Goal: Navigation & Orientation: Find specific page/section

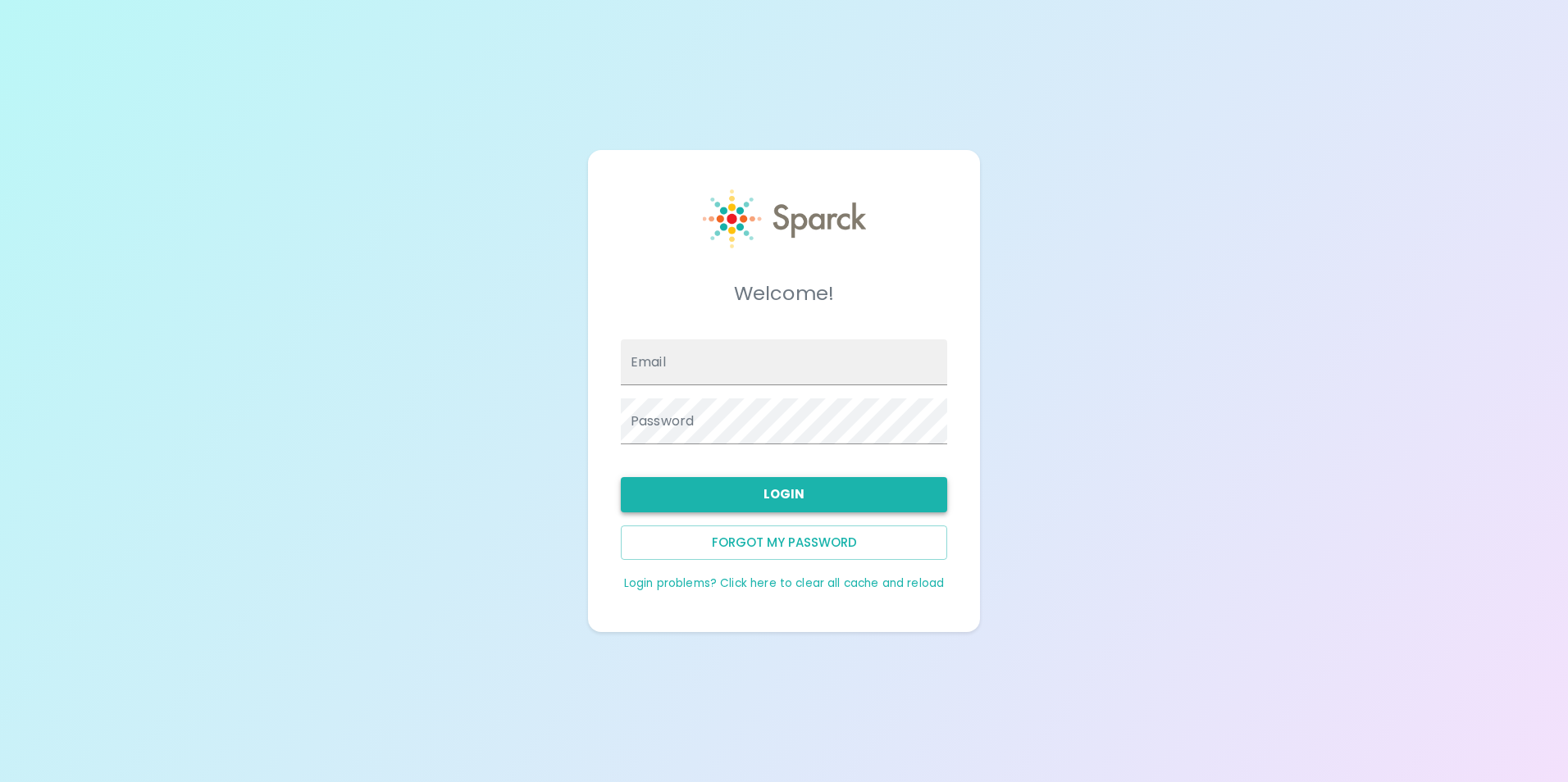
type input "[EMAIL_ADDRESS][DOMAIN_NAME]"
click at [778, 485] on button "Login" at bounding box center [784, 494] width 327 height 34
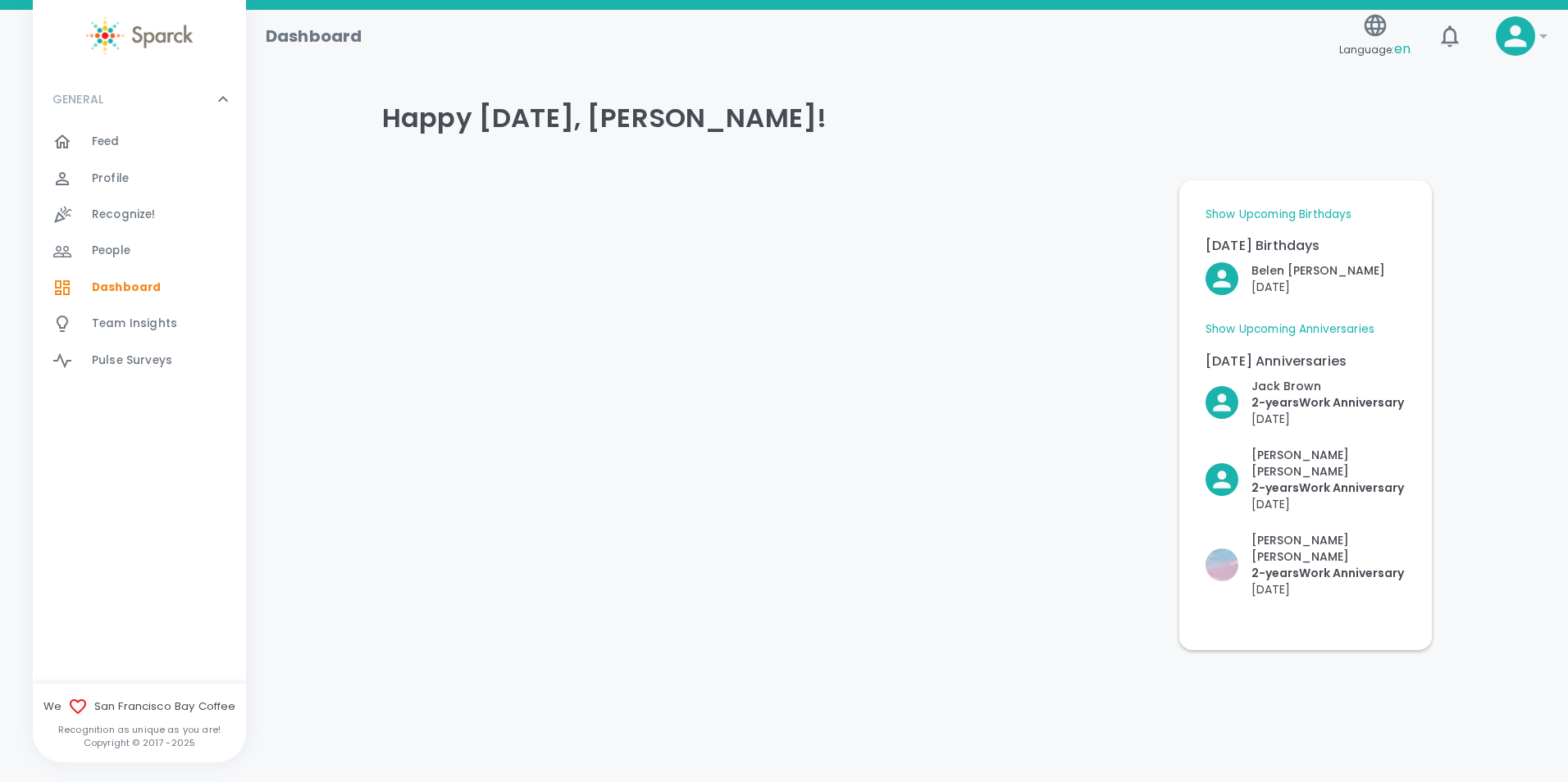
click at [108, 136] on span "Feed" at bounding box center [106, 142] width 28 height 17
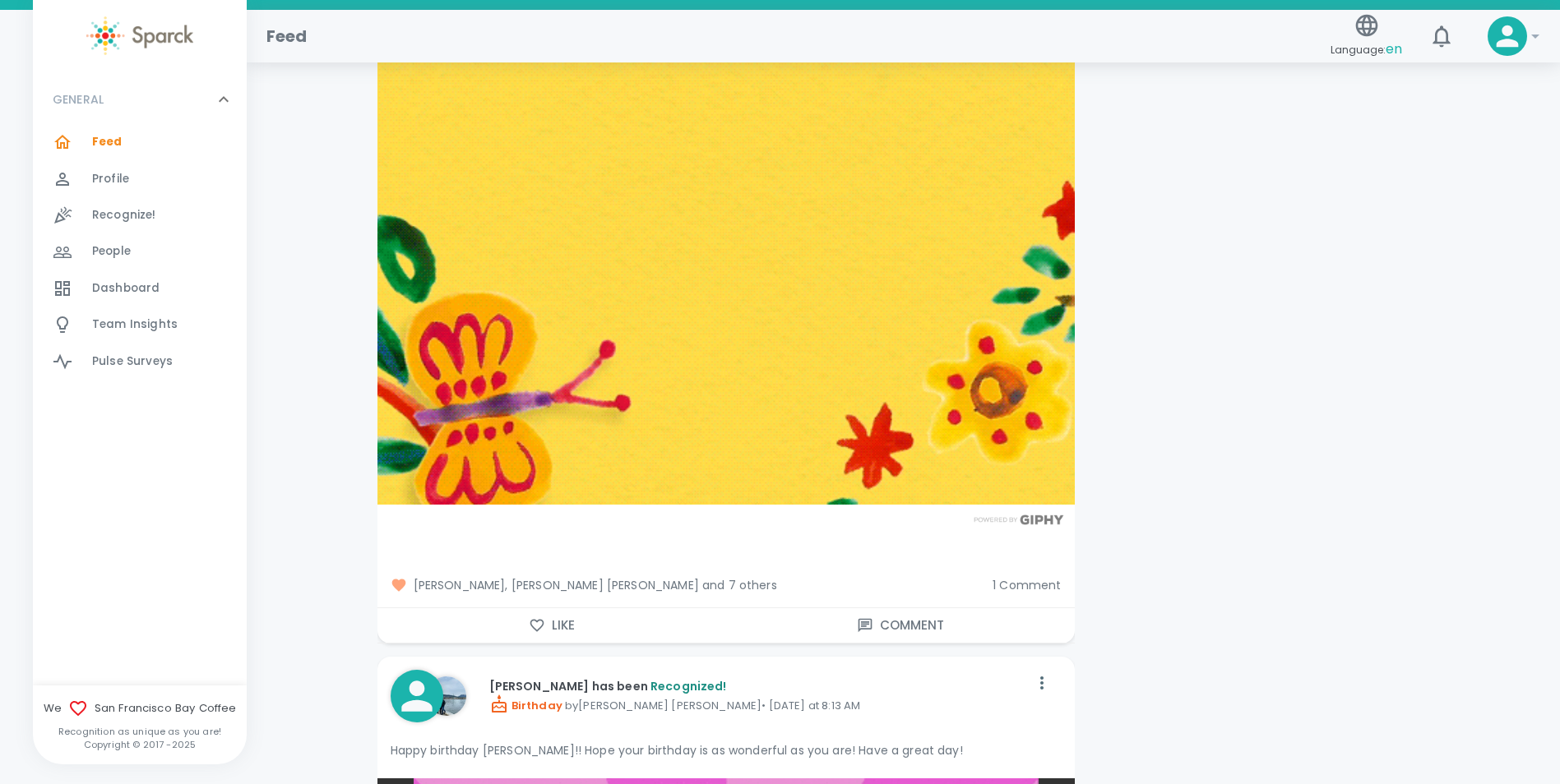
scroll to position [6577, 0]
